Goal: Task Accomplishment & Management: Use online tool/utility

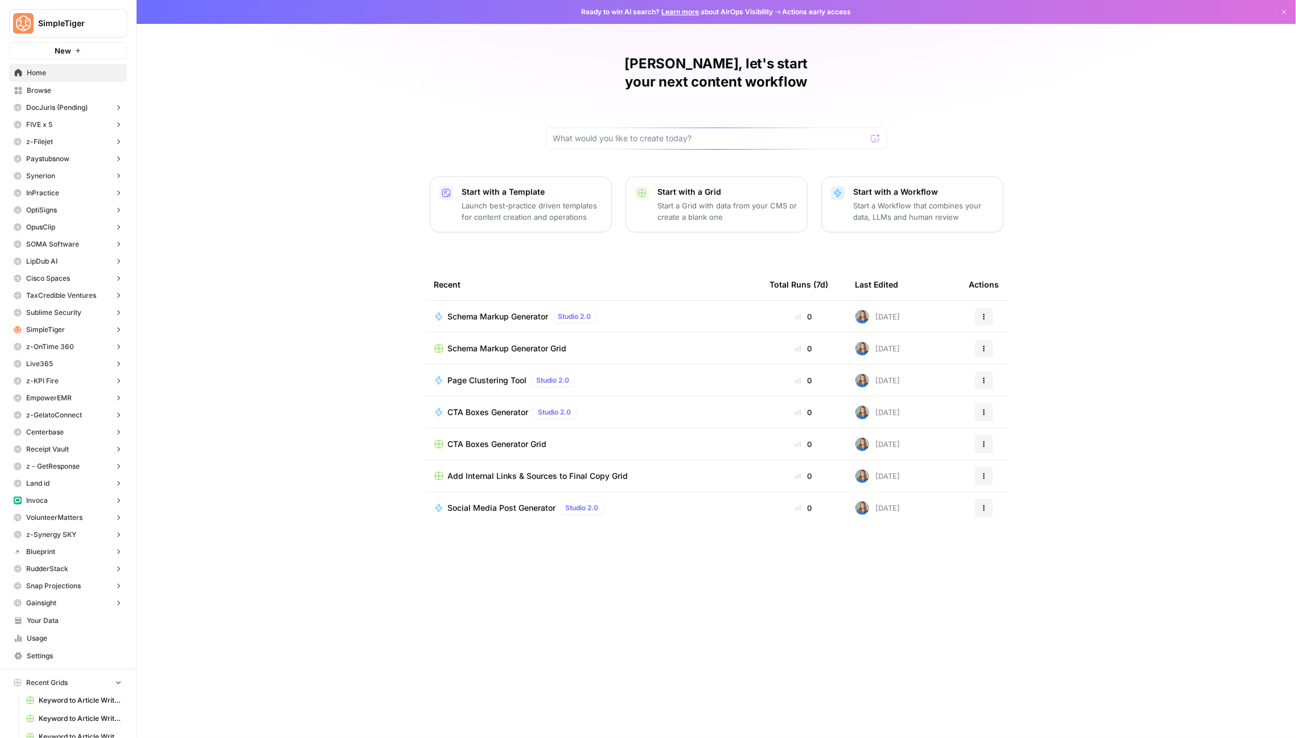
scroll to position [145, 0]
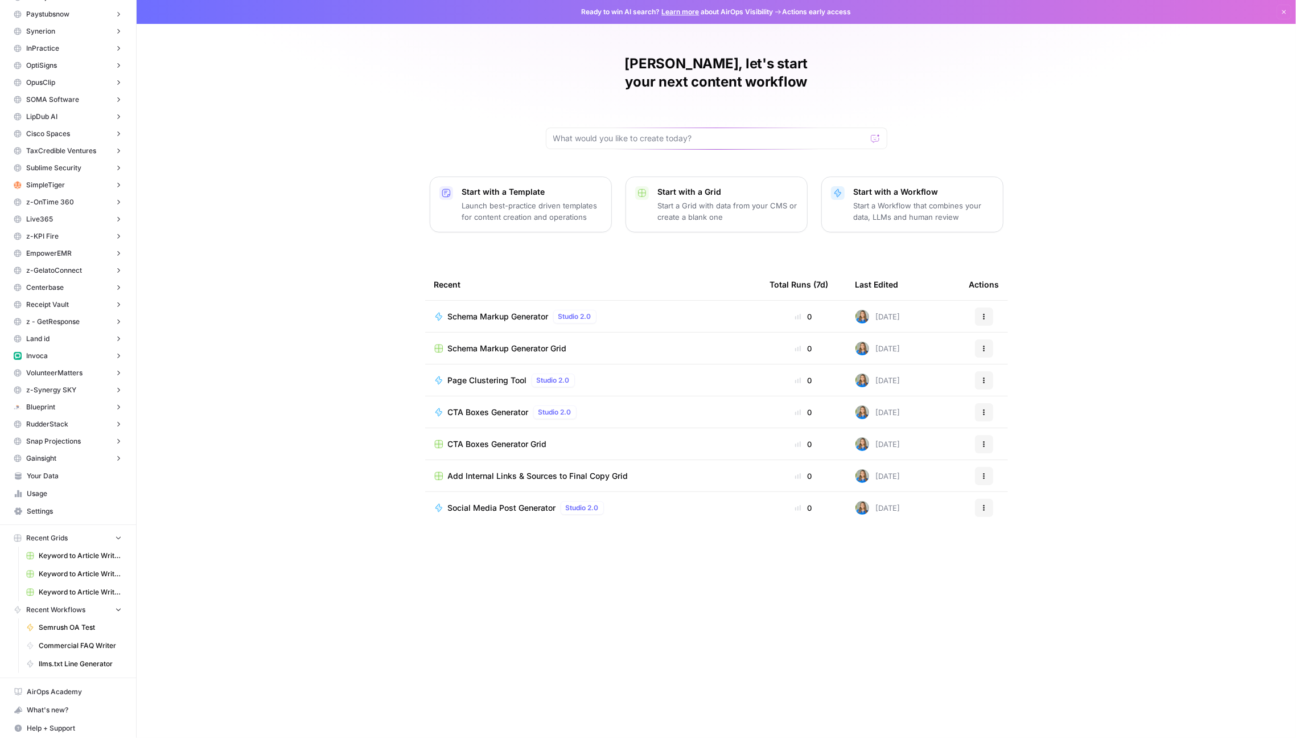
click at [68, 554] on span "Keyword to Article Writer (R-Z)" at bounding box center [80, 555] width 83 height 10
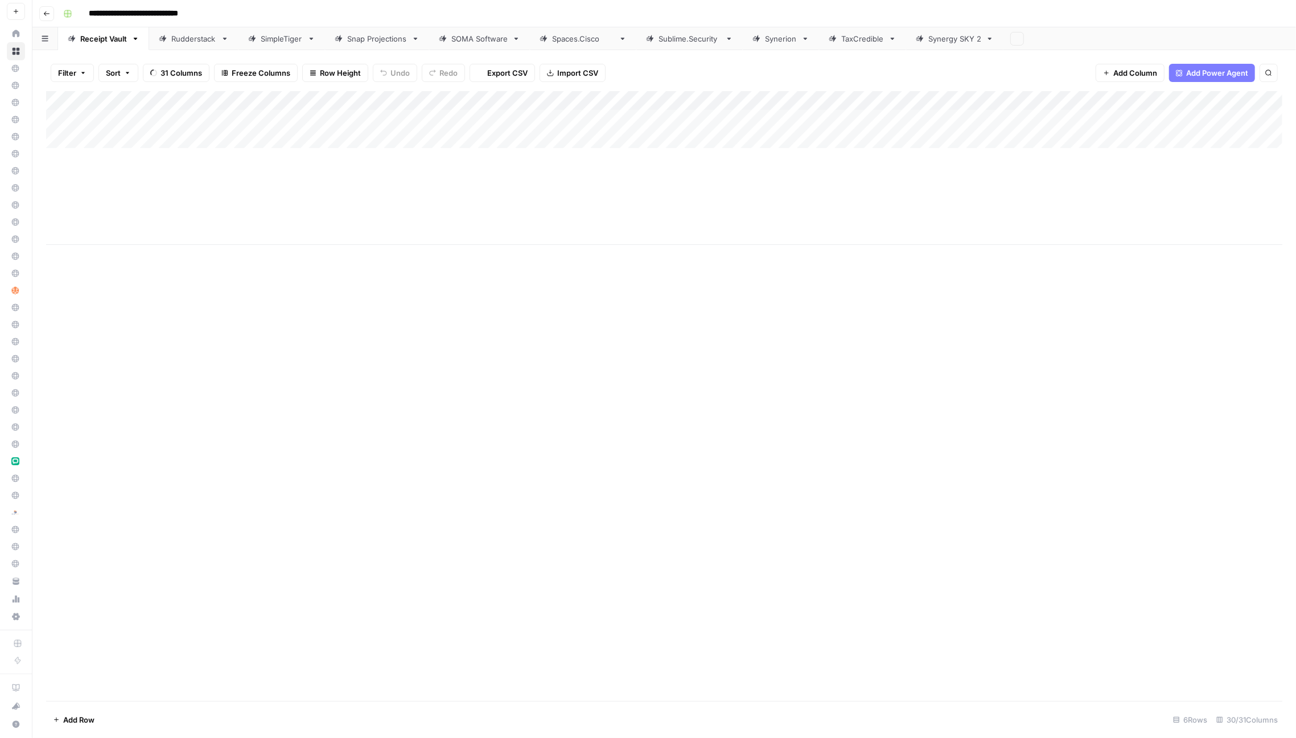
scroll to position [38, 0]
click at [291, 40] on div "SimpleTiger" at bounding box center [282, 38] width 42 height 11
click at [162, 117] on div "Add Column" at bounding box center [664, 129] width 1236 height 76
click at [651, 118] on div "Add Column" at bounding box center [664, 129] width 1236 height 76
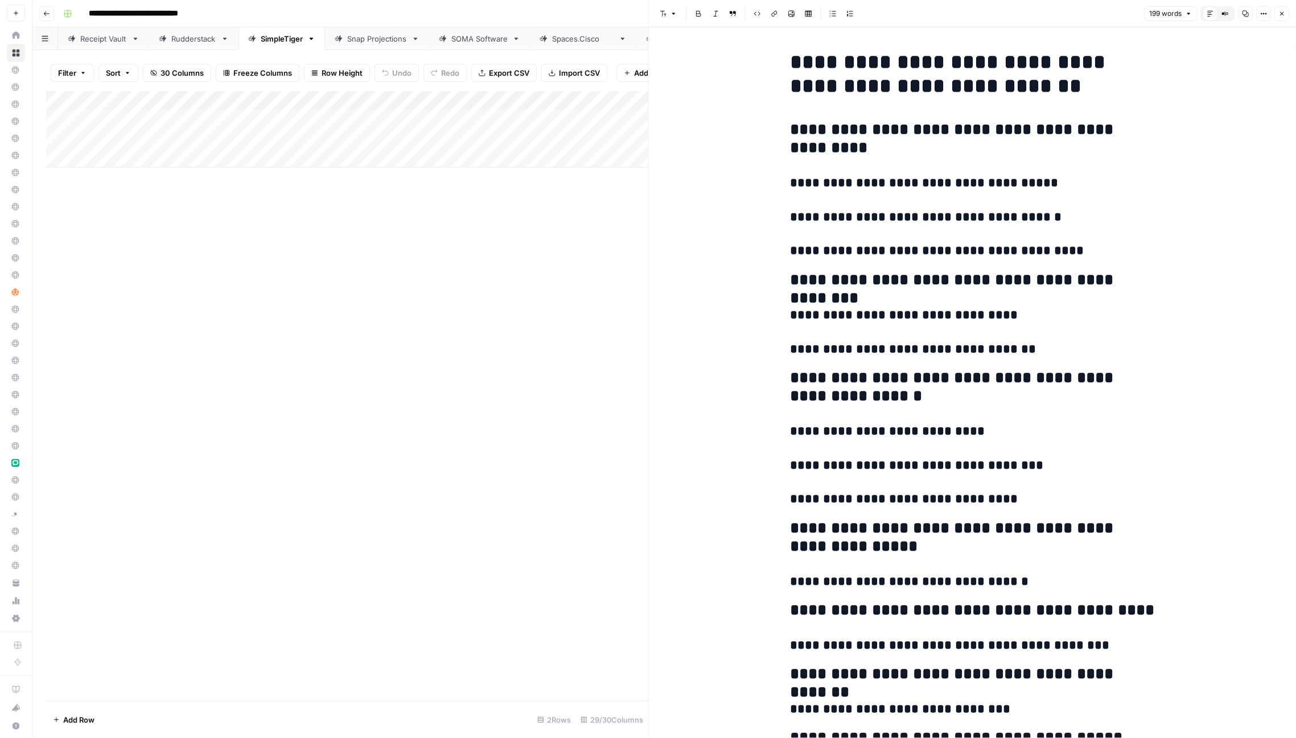
scroll to position [344, 0]
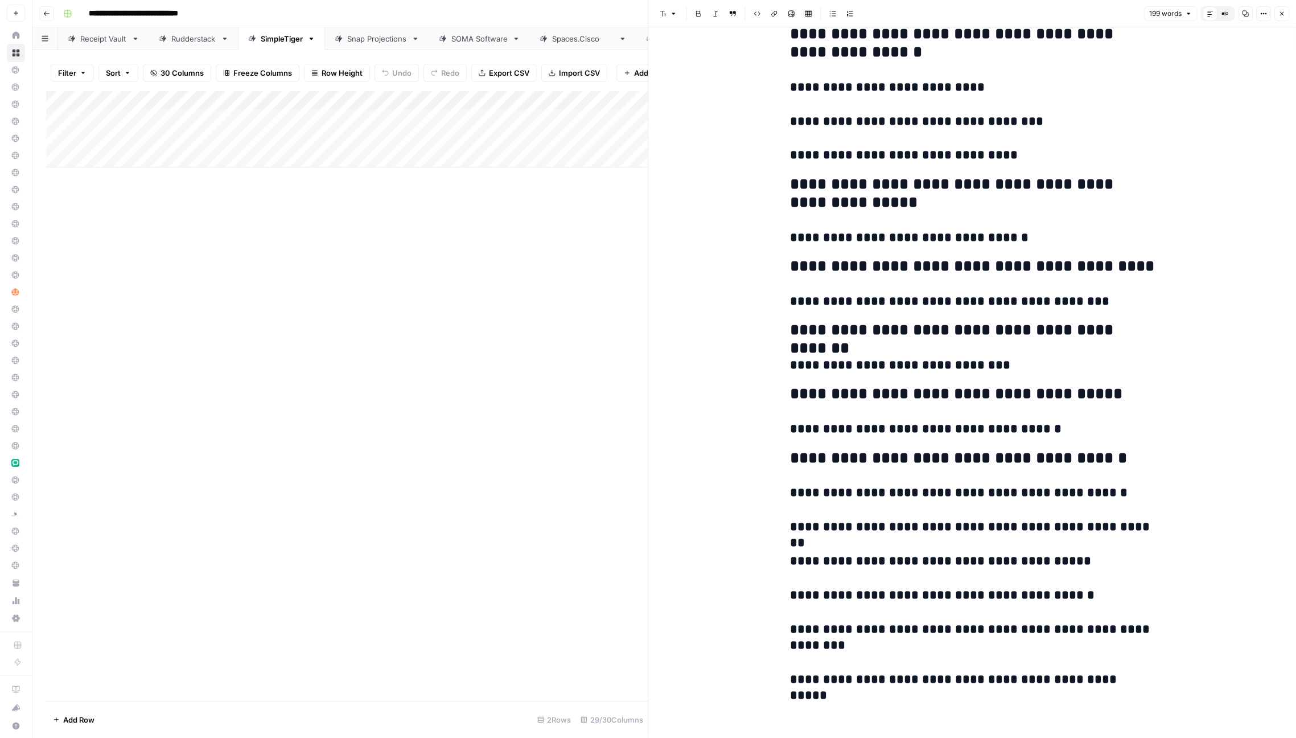
click at [1287, 12] on button "Close" at bounding box center [1281, 13] width 15 height 15
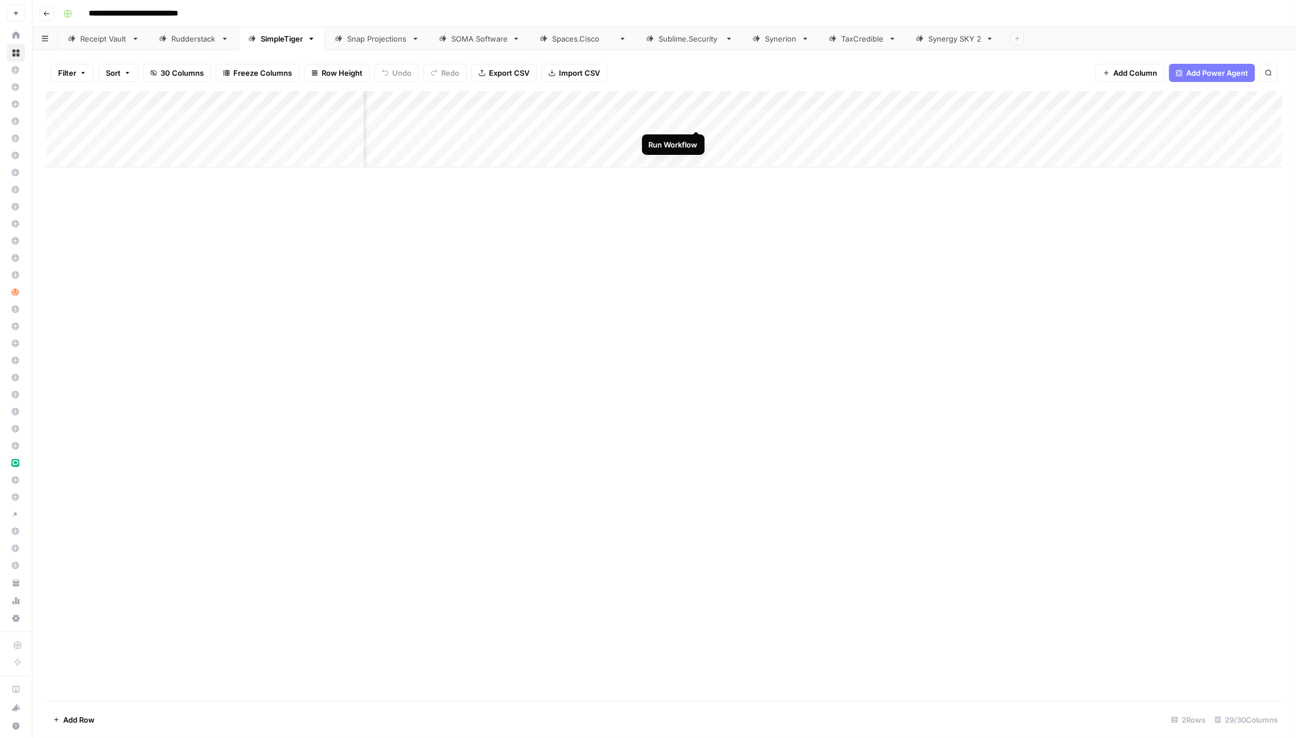
scroll to position [0, 818]
click at [743, 117] on div "Add Column" at bounding box center [664, 129] width 1236 height 76
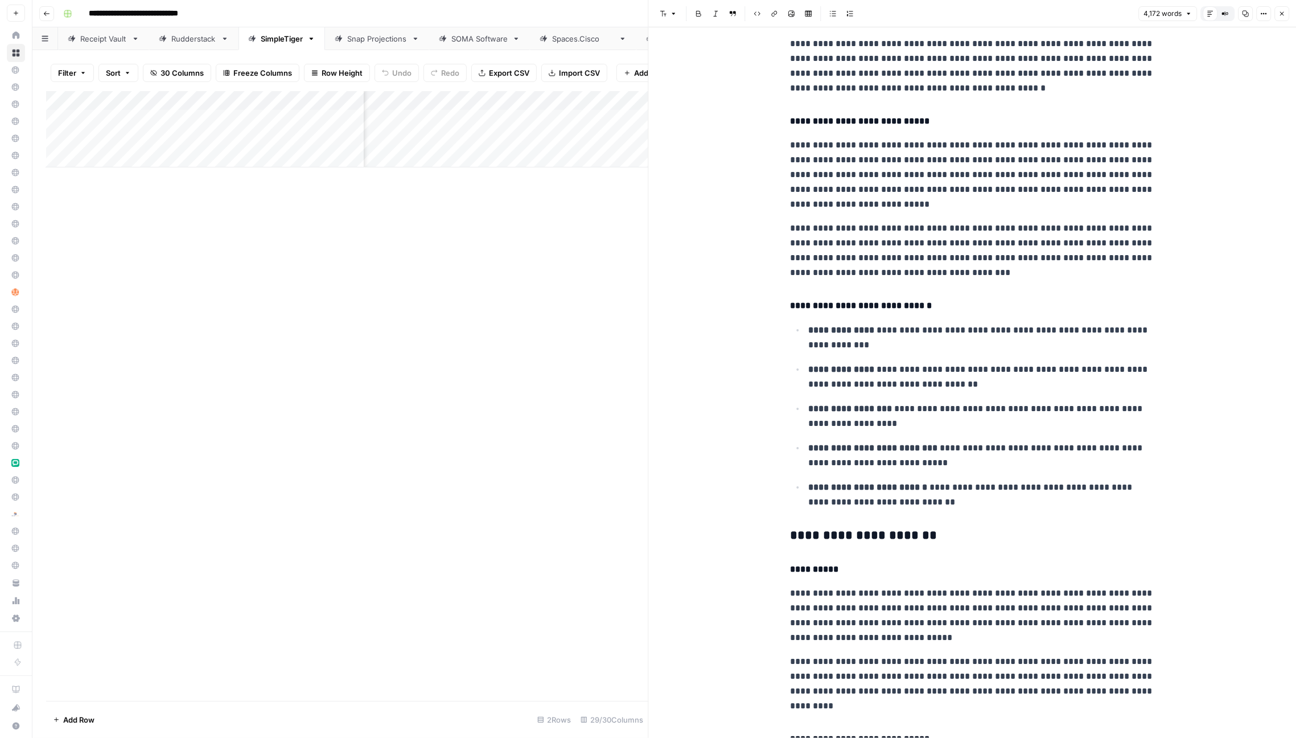
click at [942, 249] on p "**********" at bounding box center [972, 250] width 364 height 59
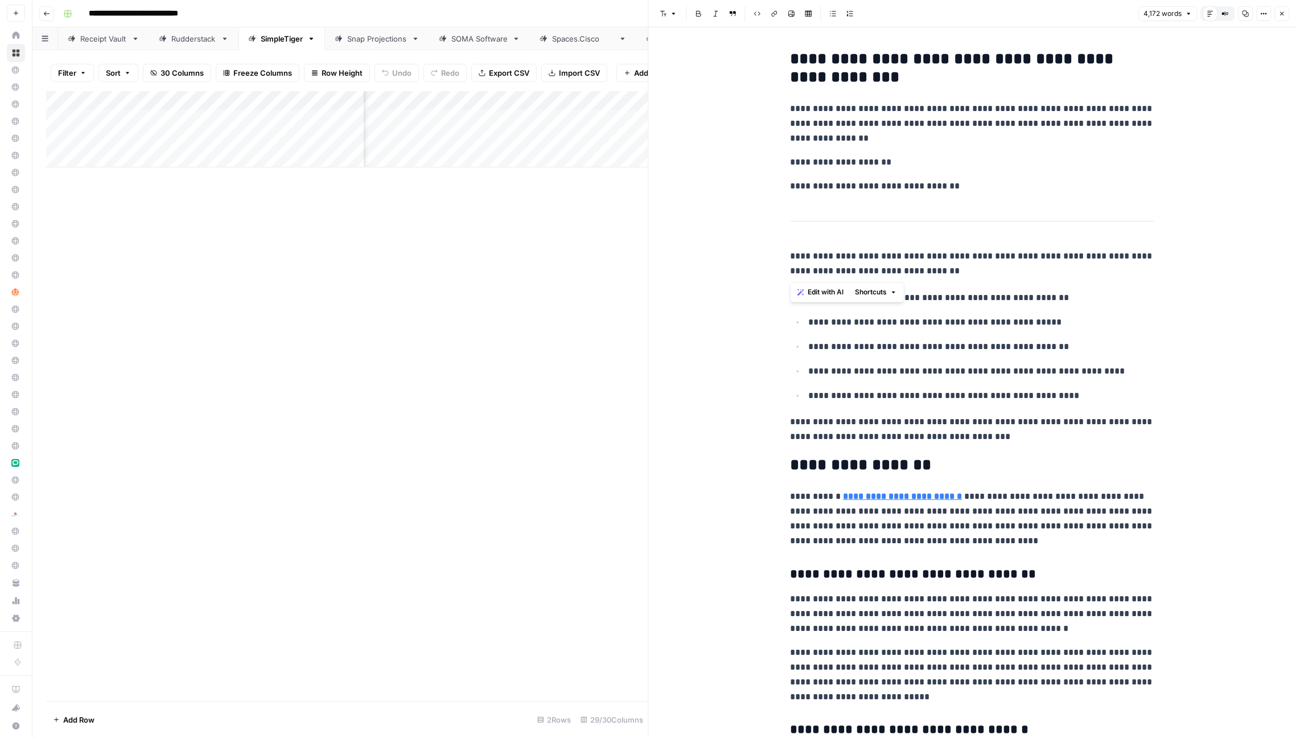
drag, startPoint x: 786, startPoint y: 59, endPoint x: 917, endPoint y: 274, distance: 251.3
click at [917, 274] on p "**********" at bounding box center [972, 264] width 364 height 30
drag, startPoint x: 917, startPoint y: 274, endPoint x: 768, endPoint y: 22, distance: 292.9
click at [768, 22] on div "**********" at bounding box center [972, 369] width 648 height 738
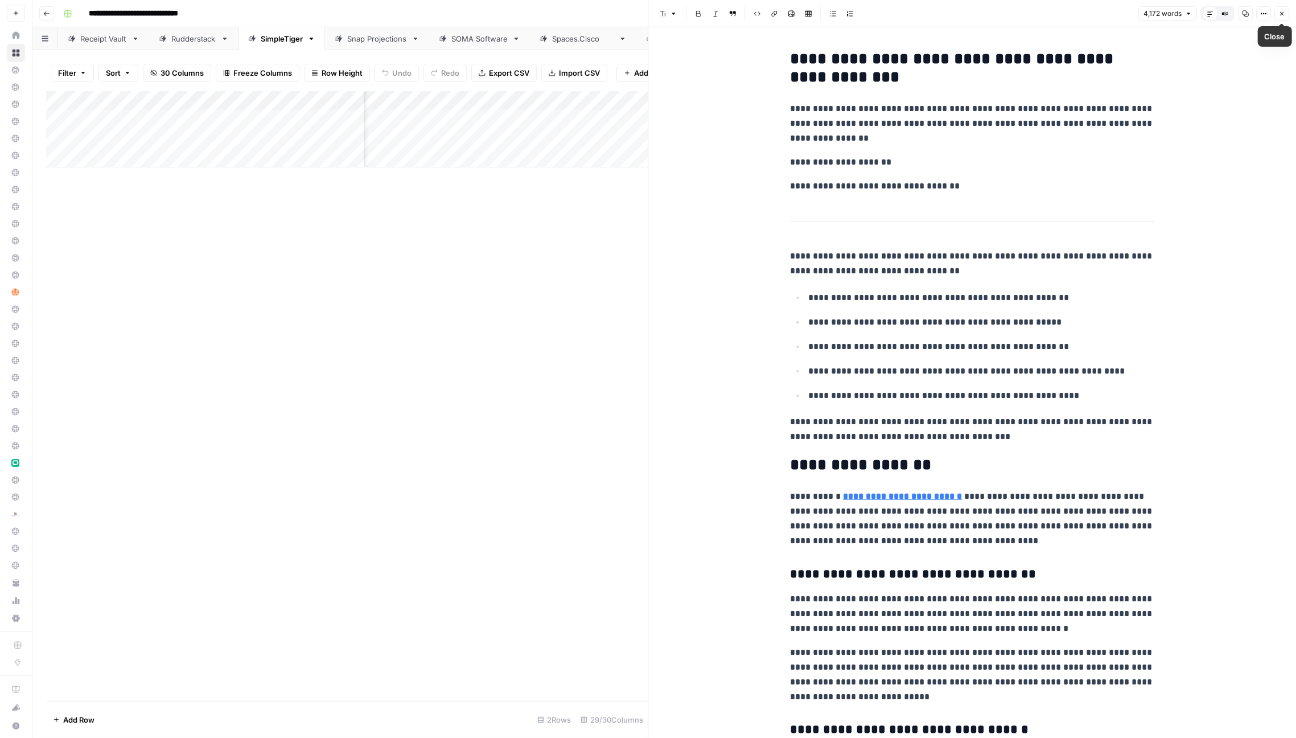
click at [1280, 15] on icon "button" at bounding box center [1281, 13] width 7 height 7
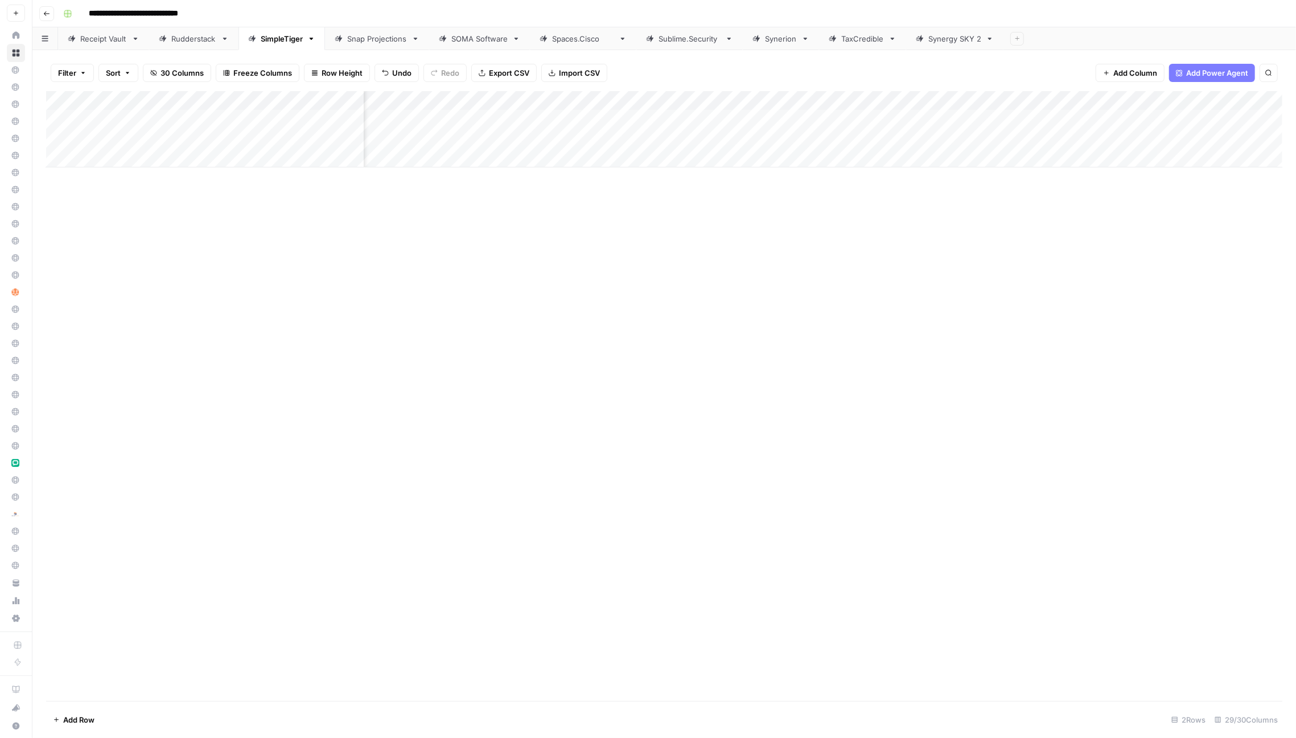
click at [988, 93] on div "Add Column" at bounding box center [664, 129] width 1236 height 76
click at [872, 290] on div "Add Column" at bounding box center [664, 395] width 1236 height 609
